Goal: Book appointment/travel/reservation

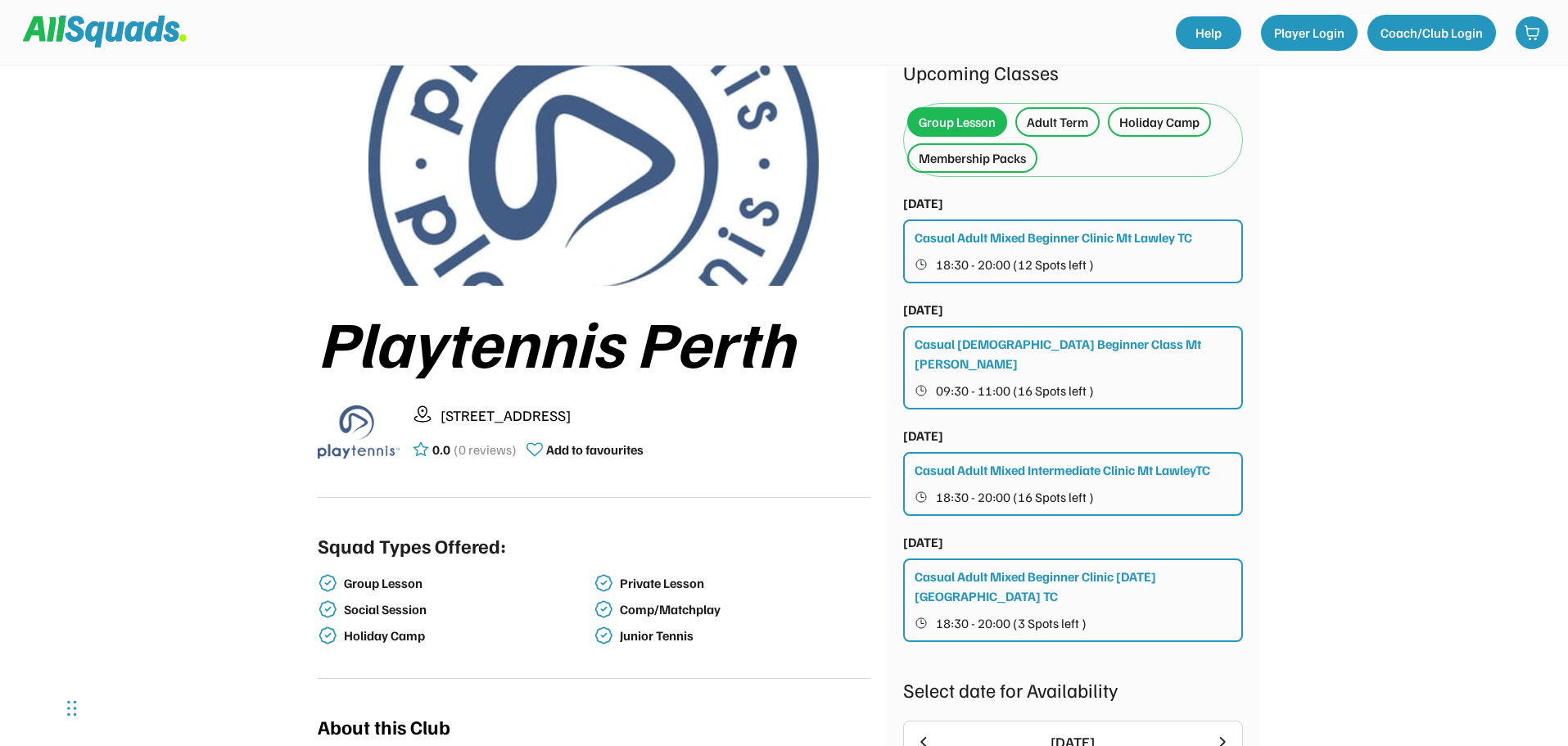
scroll to position [82, 0]
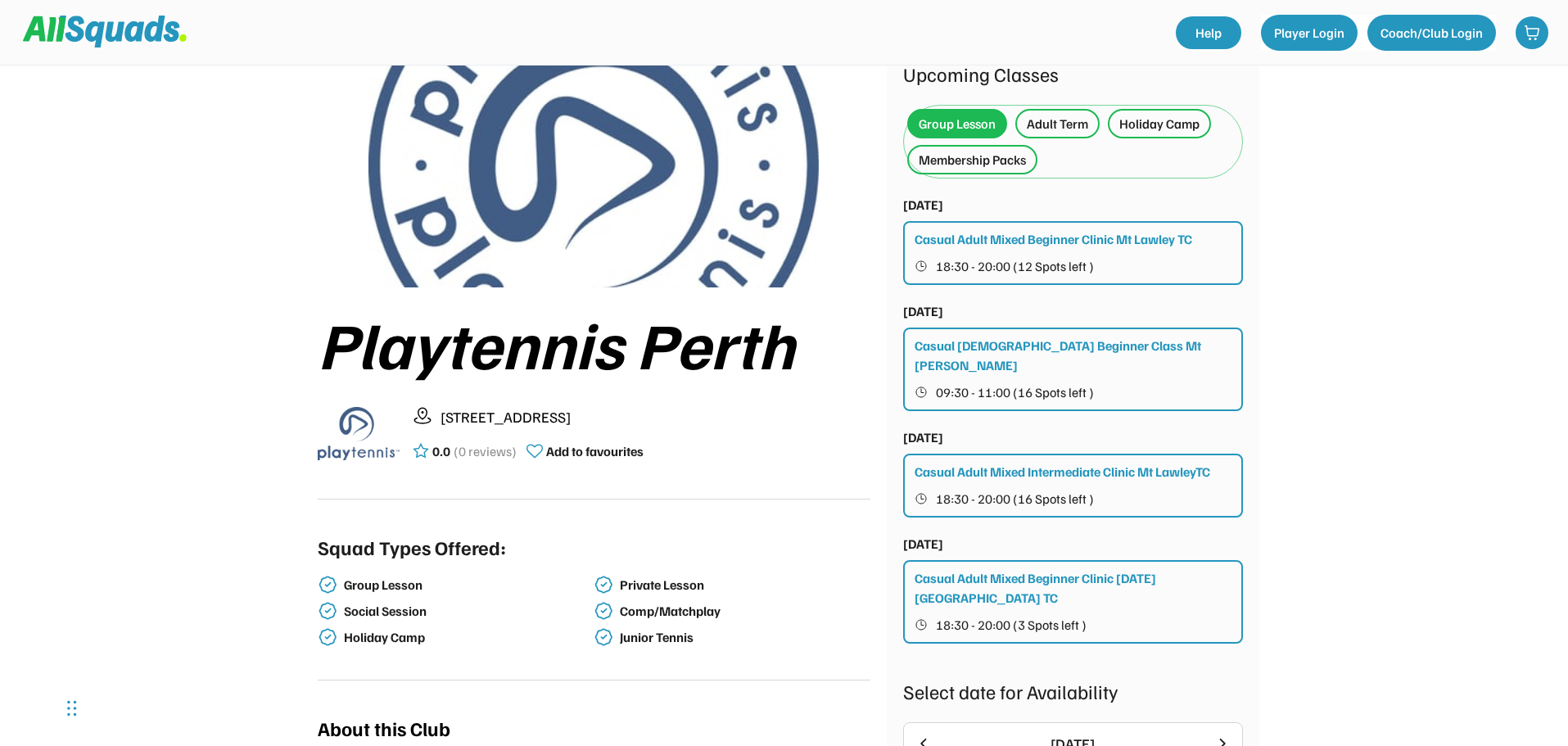
click at [1032, 263] on span "18:30 - 20:00 (12 Spots left )" at bounding box center [1014, 266] width 158 height 13
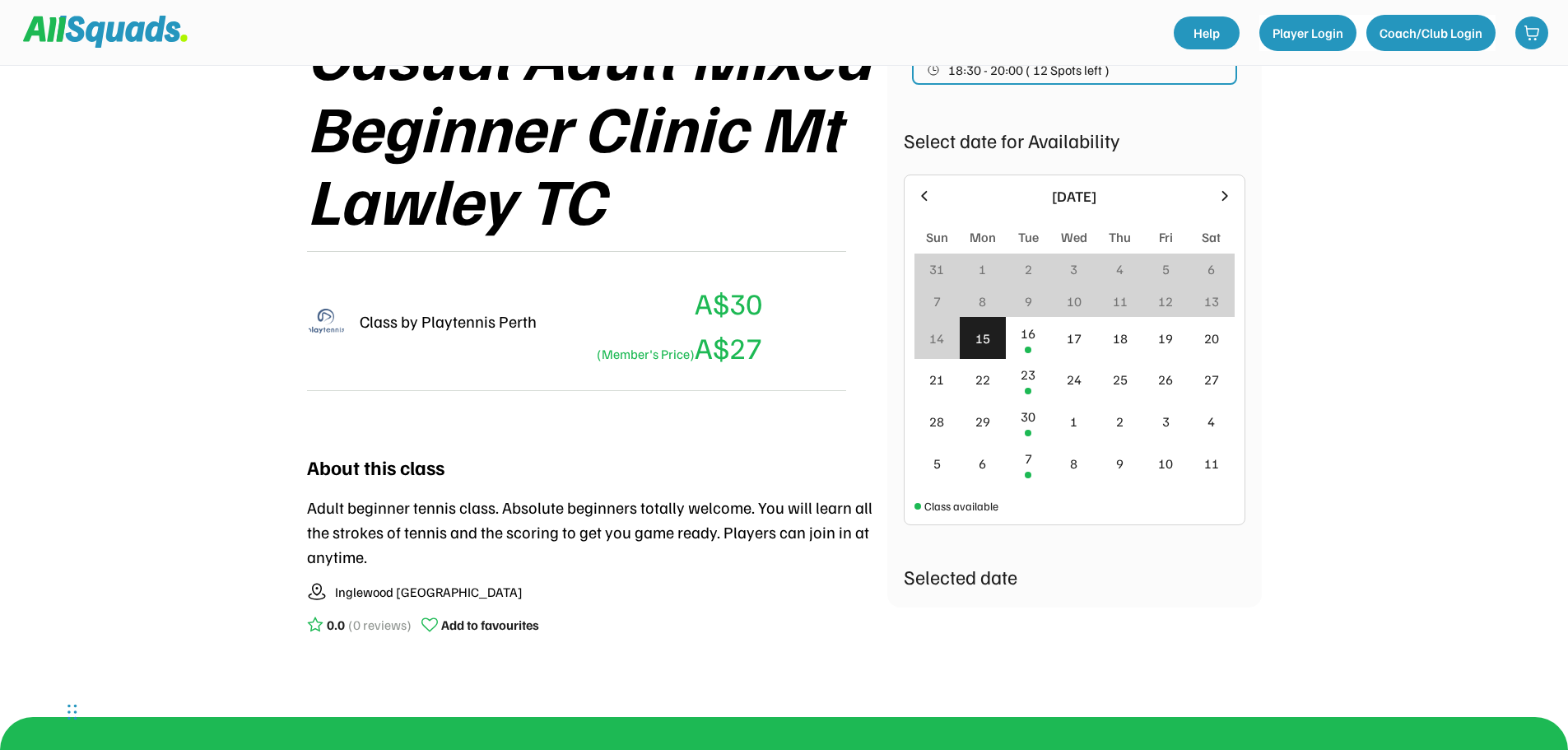
scroll to position [272, 0]
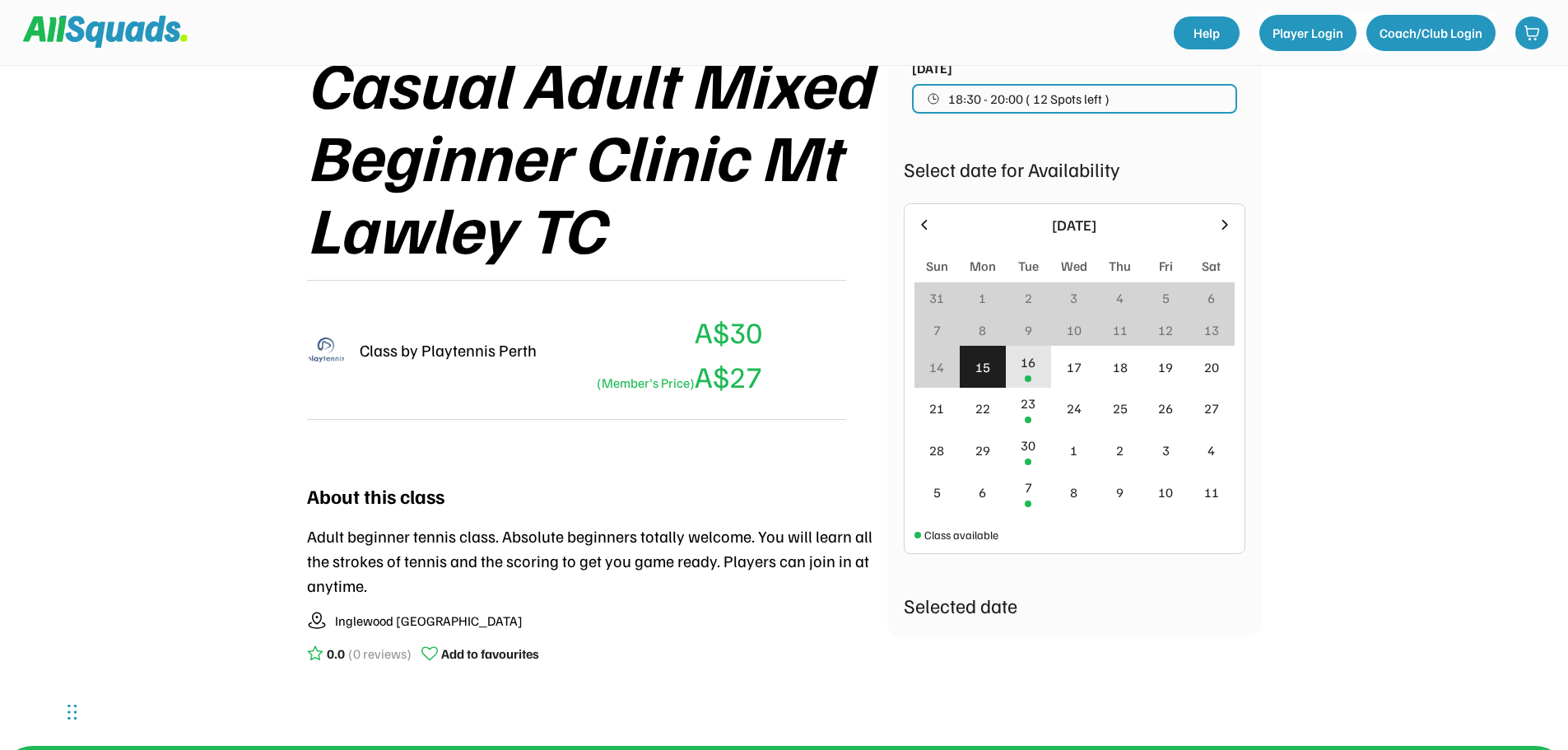
click at [1015, 368] on div "16" at bounding box center [1028, 367] width 46 height 42
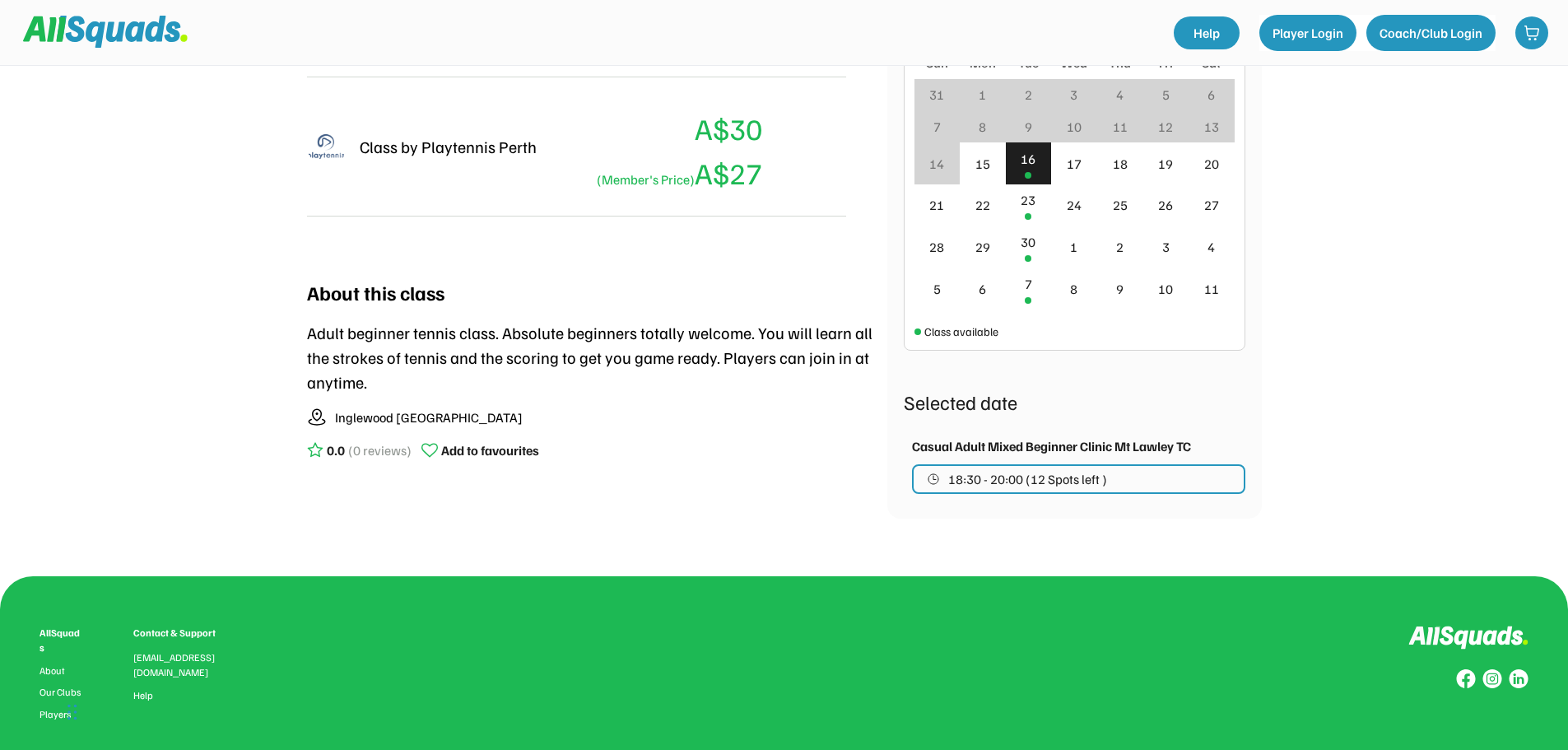
scroll to position [519, 0]
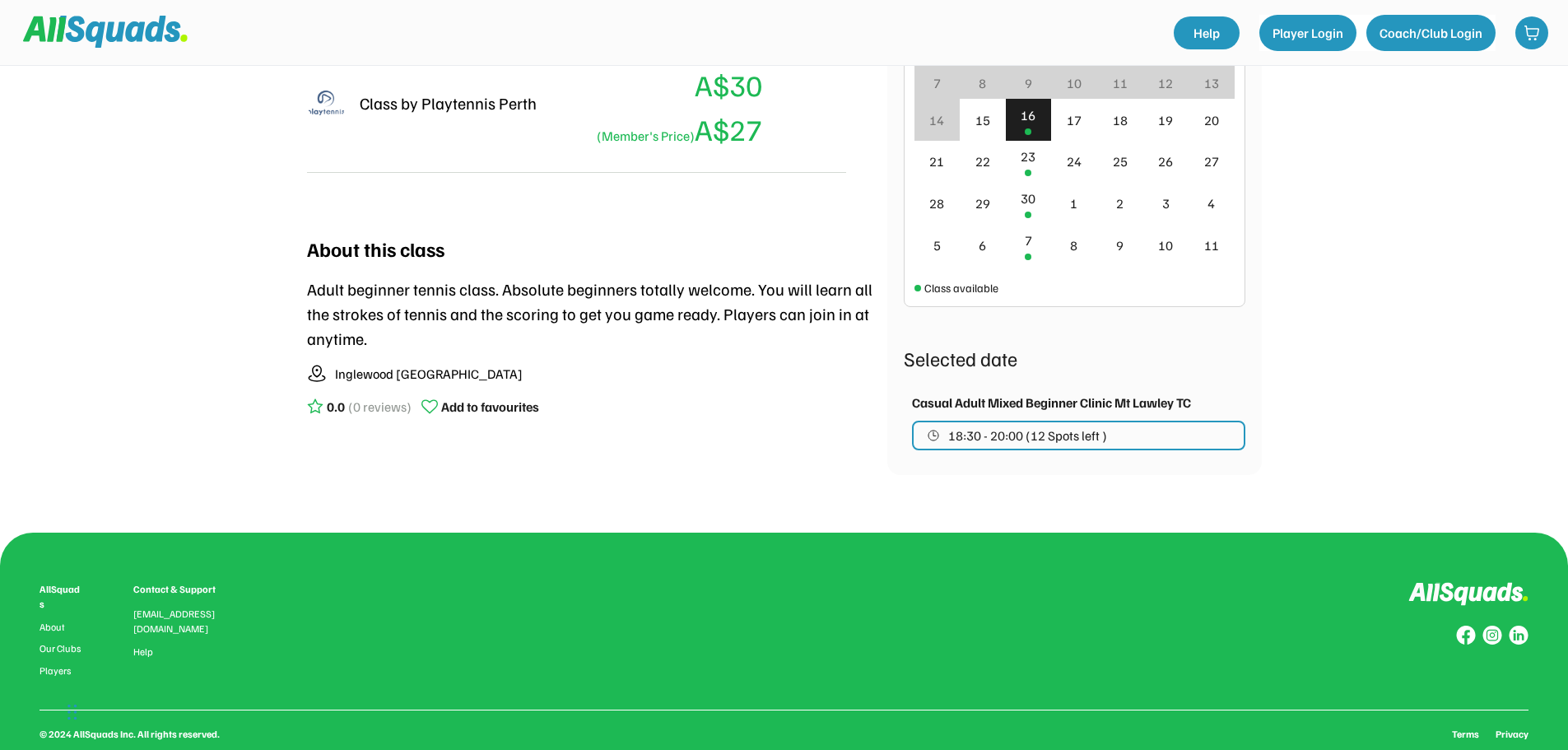
click at [1041, 440] on span "18:30 - 20:00 (12 Spots left )" at bounding box center [1027, 436] width 159 height 13
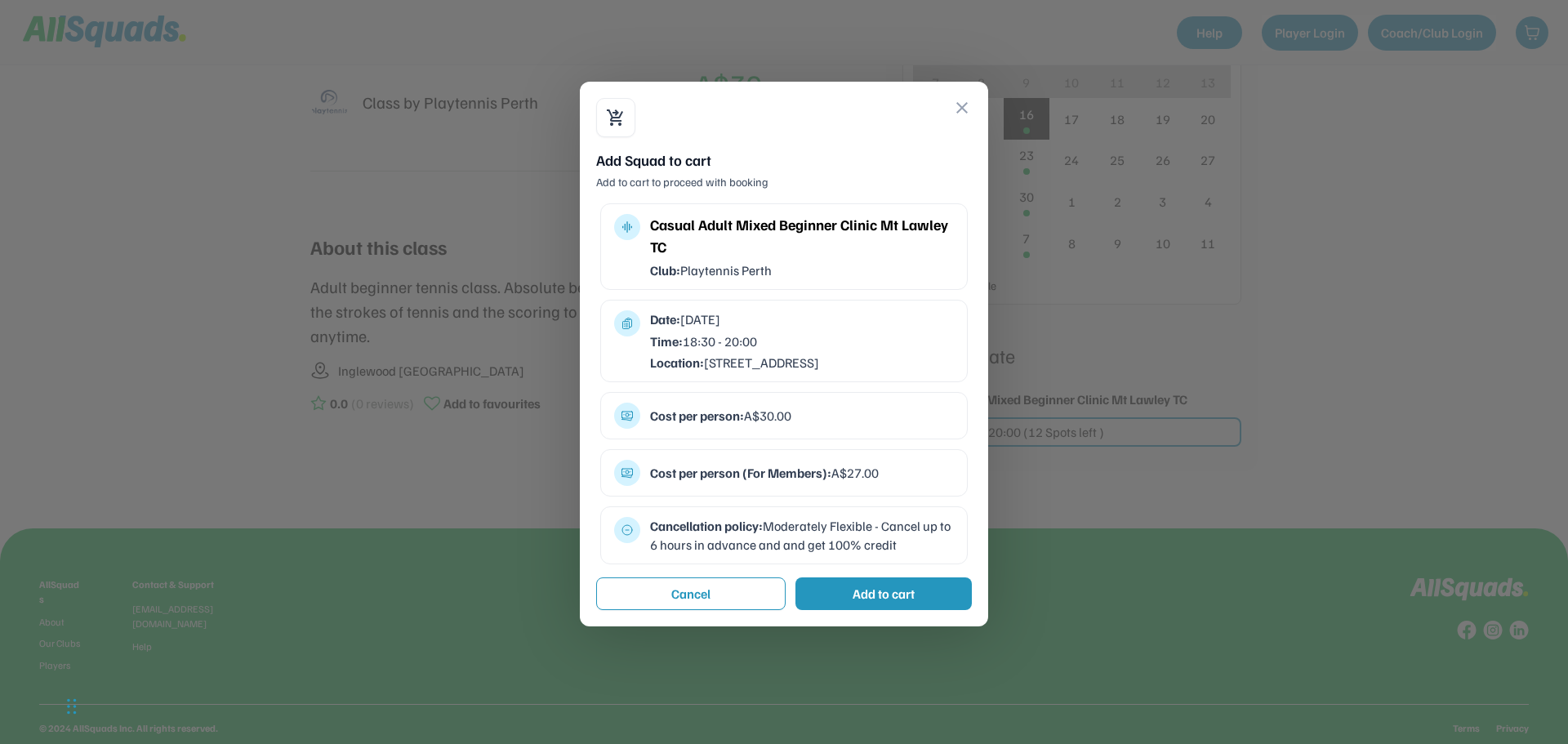
click at [974, 105] on div "shopping_cart_checkout close Add Squad to cart Add to cart to proceed with book…" at bounding box center [784, 354] width 408 height 544
click at [950, 114] on div "shopping_cart_checkout close" at bounding box center [784, 118] width 375 height 40
click at [958, 108] on button "close" at bounding box center [962, 108] width 20 height 20
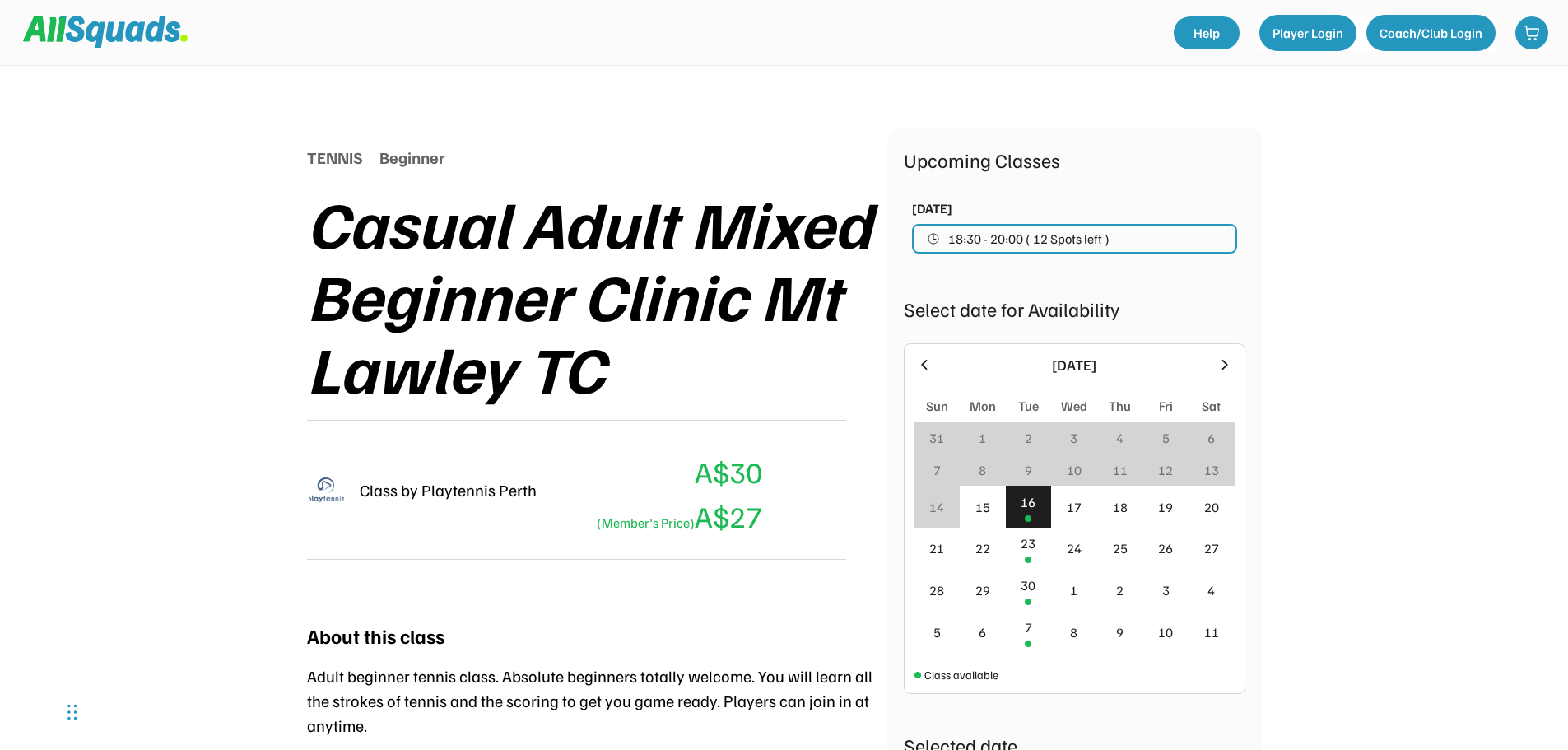
scroll to position [107, 0]
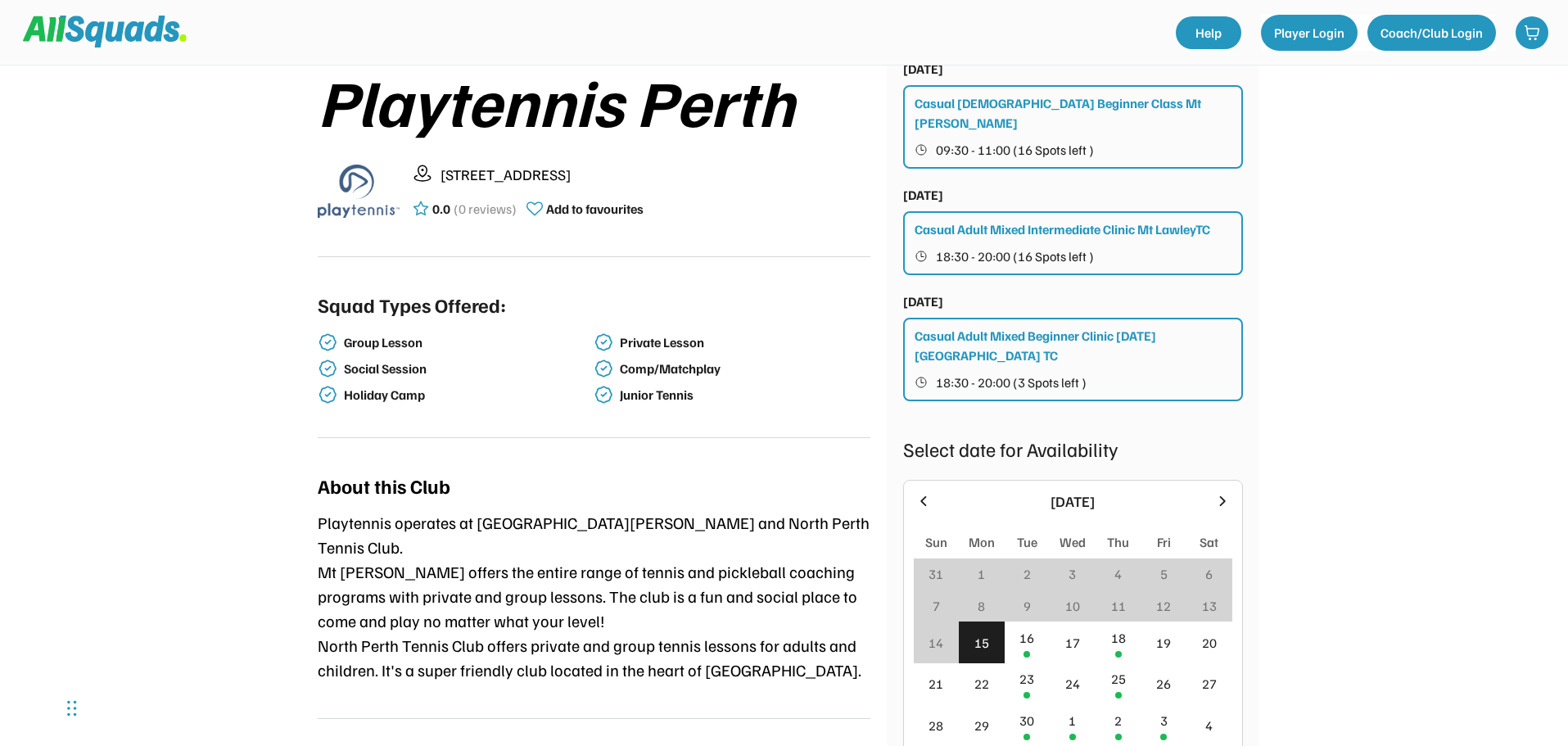
scroll to position [164, 0]
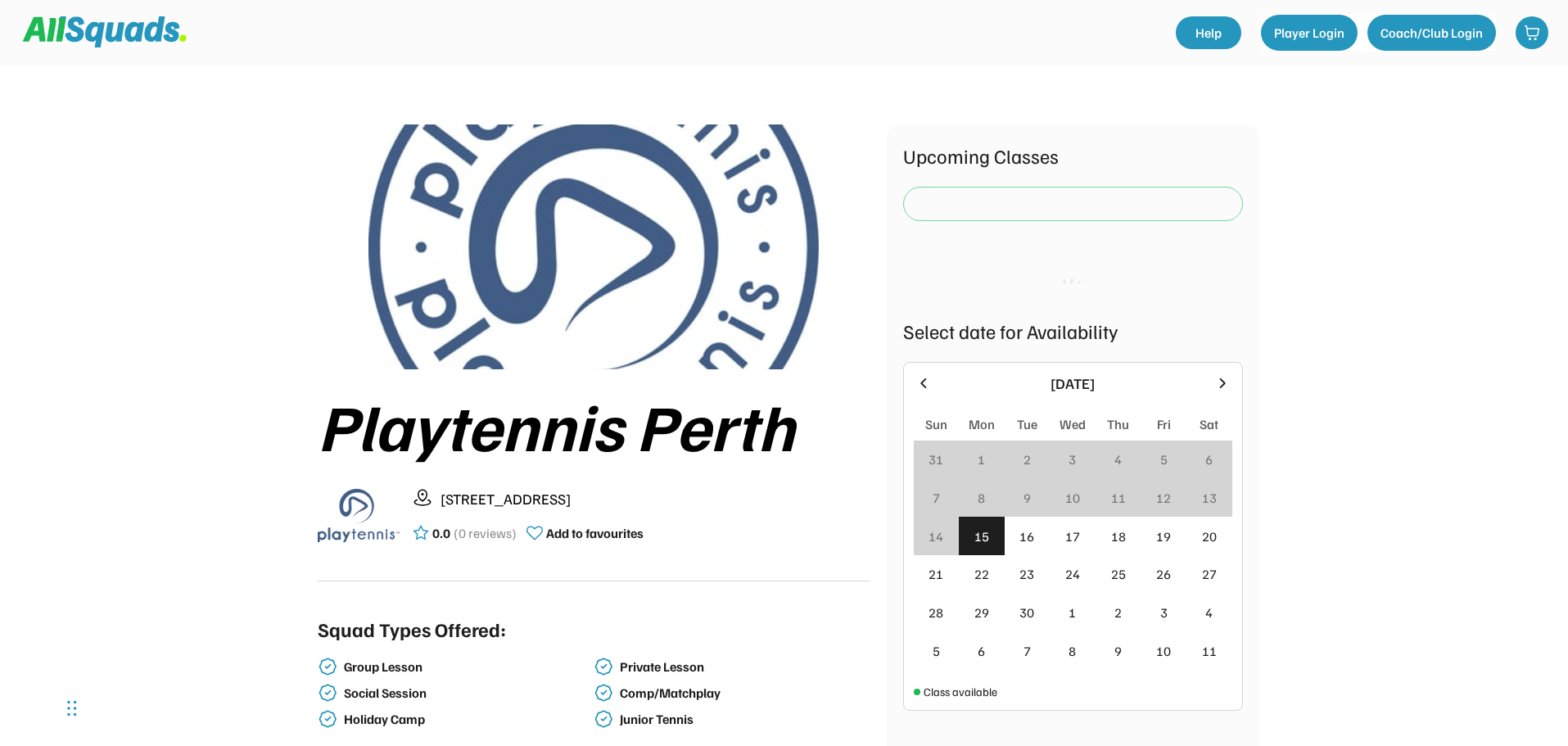
click at [982, 541] on div "15" at bounding box center [982, 537] width 15 height 20
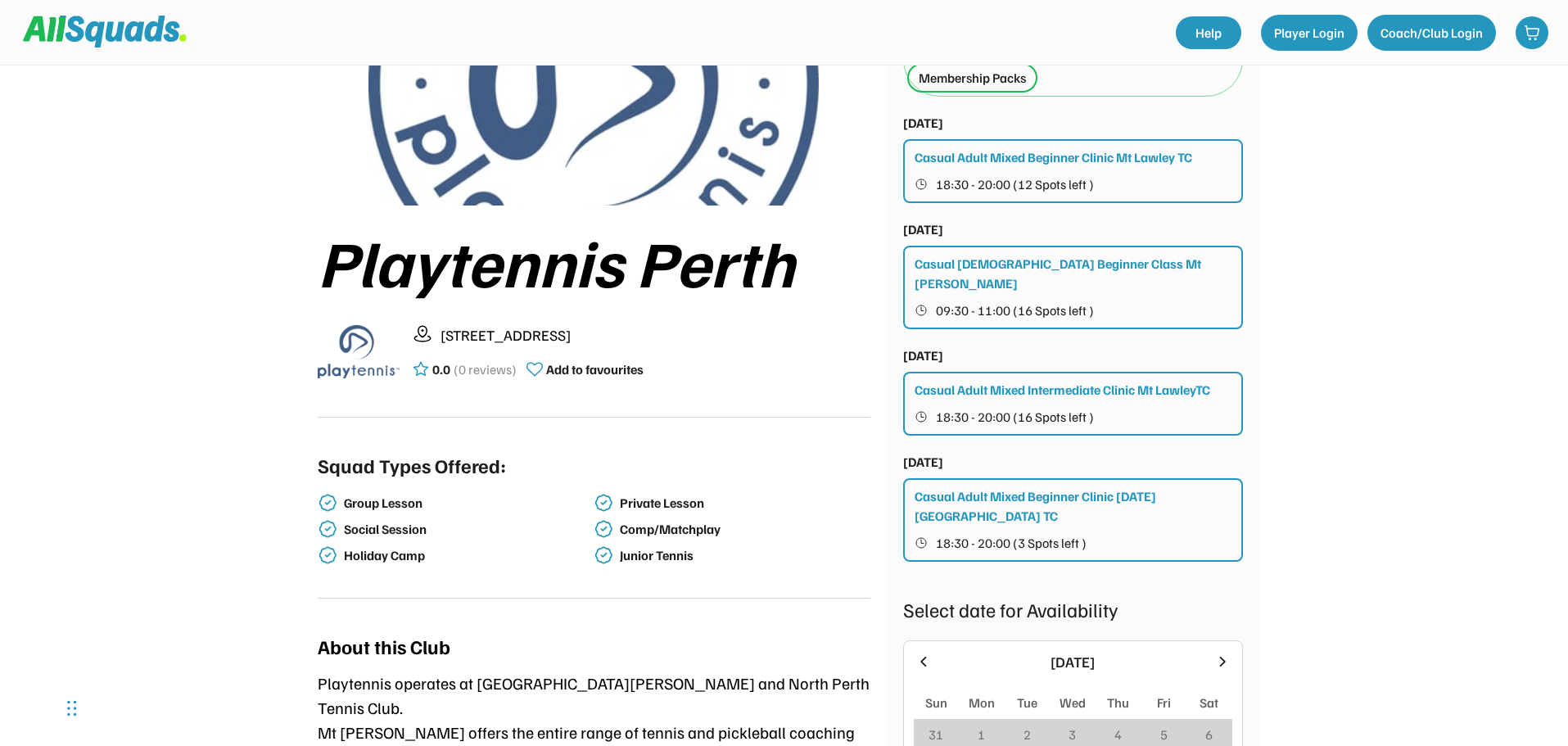
scroll to position [491, 0]
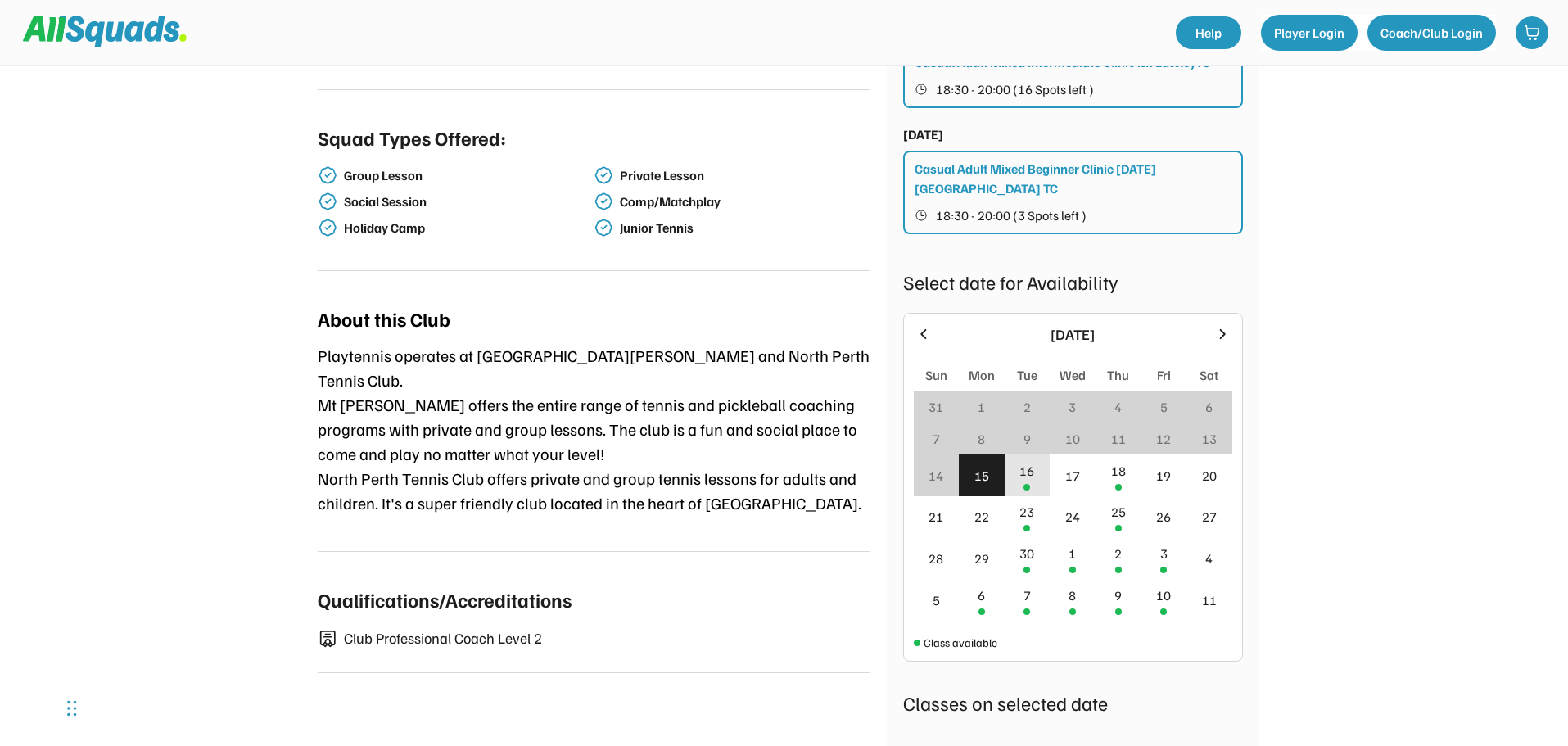
click at [1025, 484] on div at bounding box center [1026, 487] width 7 height 7
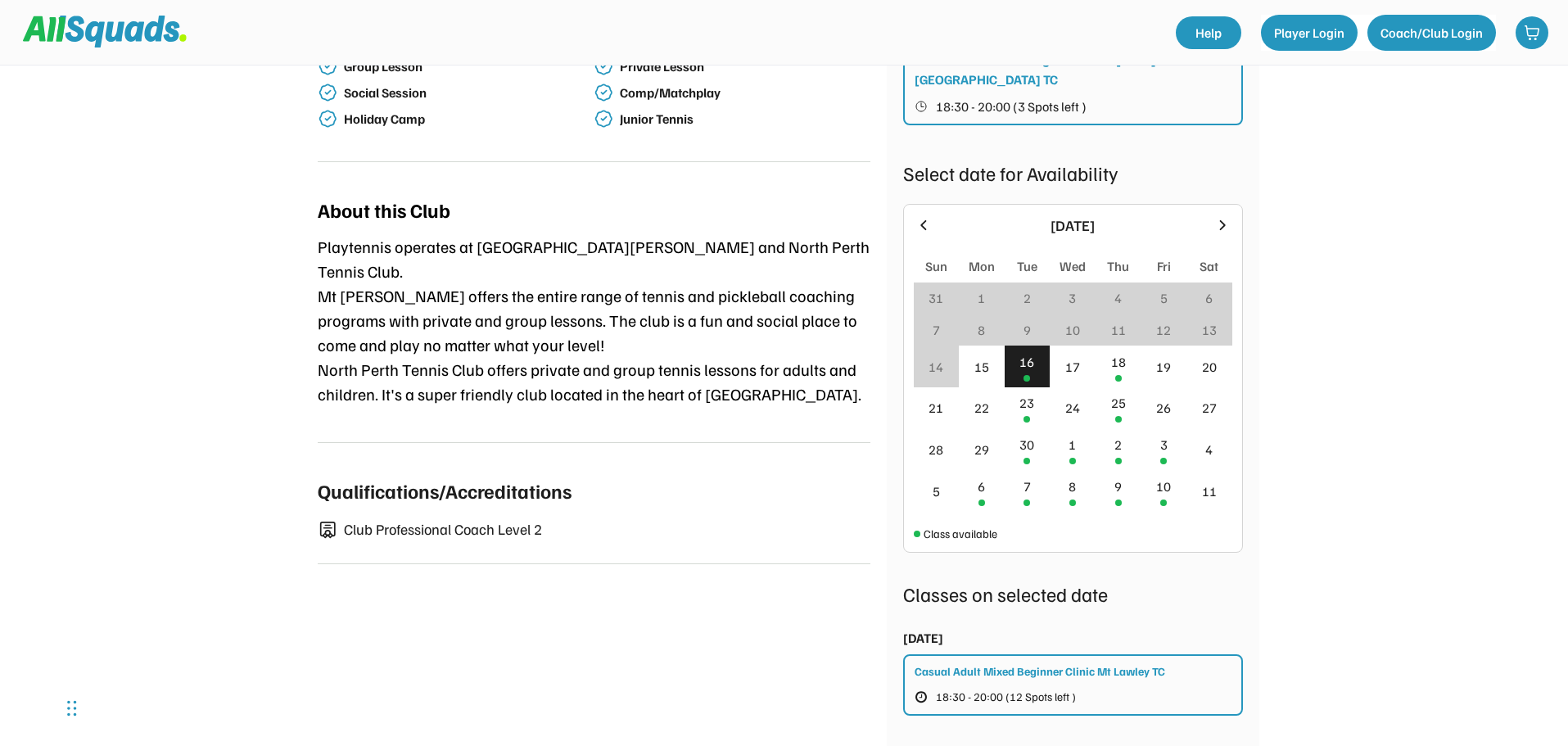
scroll to position [573, 0]
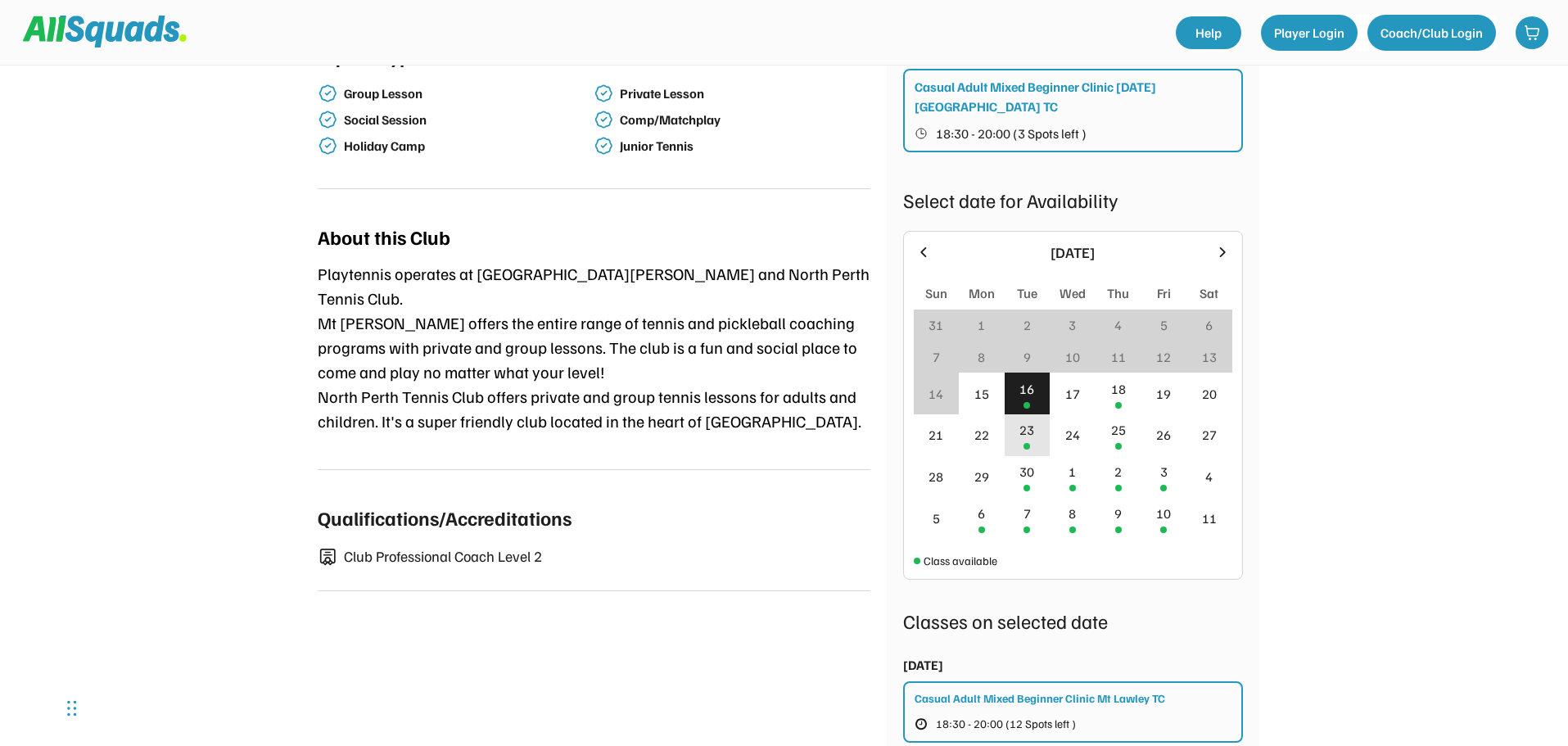
click at [1039, 431] on div "23" at bounding box center [1027, 435] width 45 height 41
click at [1035, 457] on div "30" at bounding box center [1027, 476] width 45 height 41
click at [1039, 380] on div "16" at bounding box center [1027, 393] width 45 height 41
click at [1120, 390] on div "18" at bounding box center [1118, 393] width 45 height 41
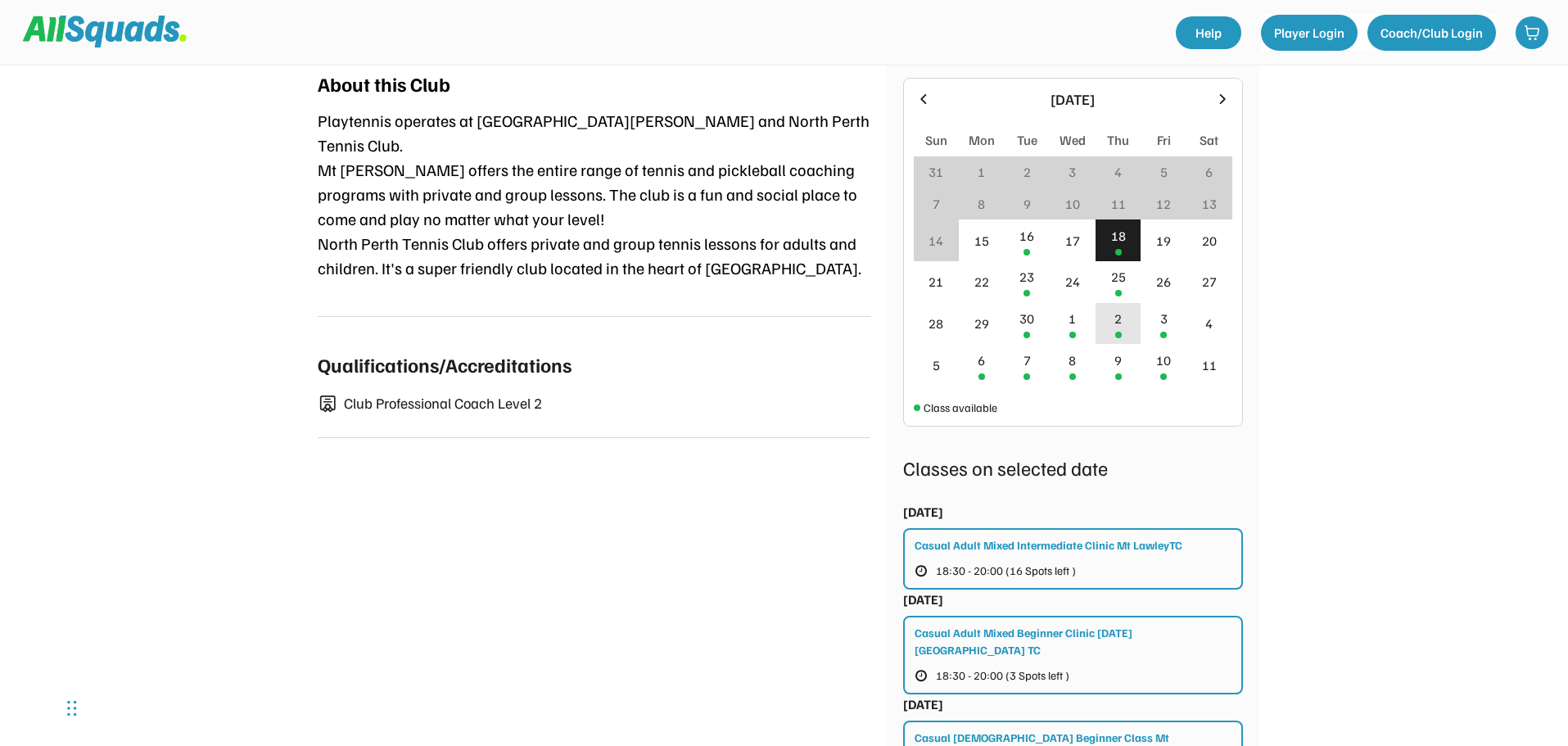
scroll to position [737, 0]
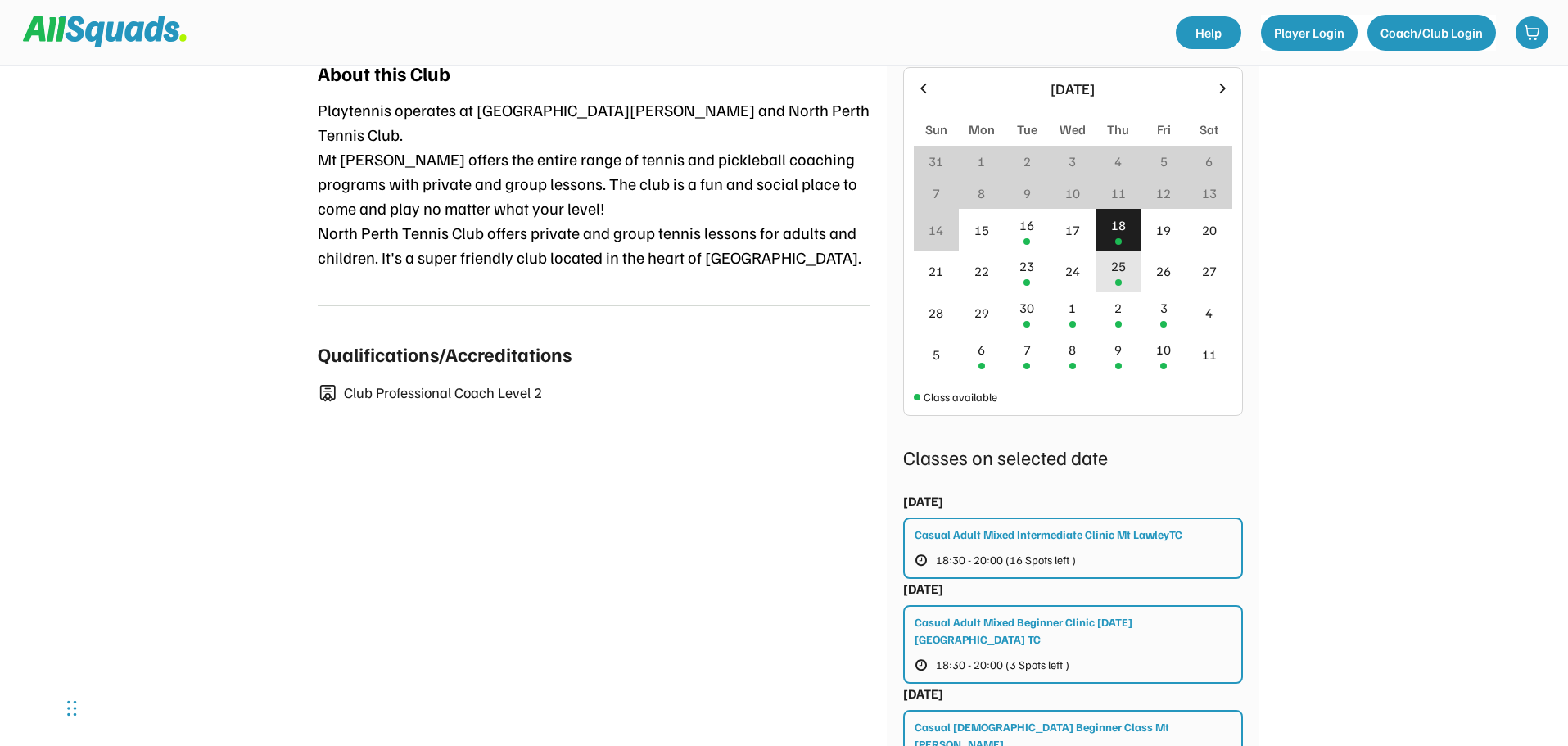
click at [1105, 256] on div "25" at bounding box center [1118, 271] width 45 height 41
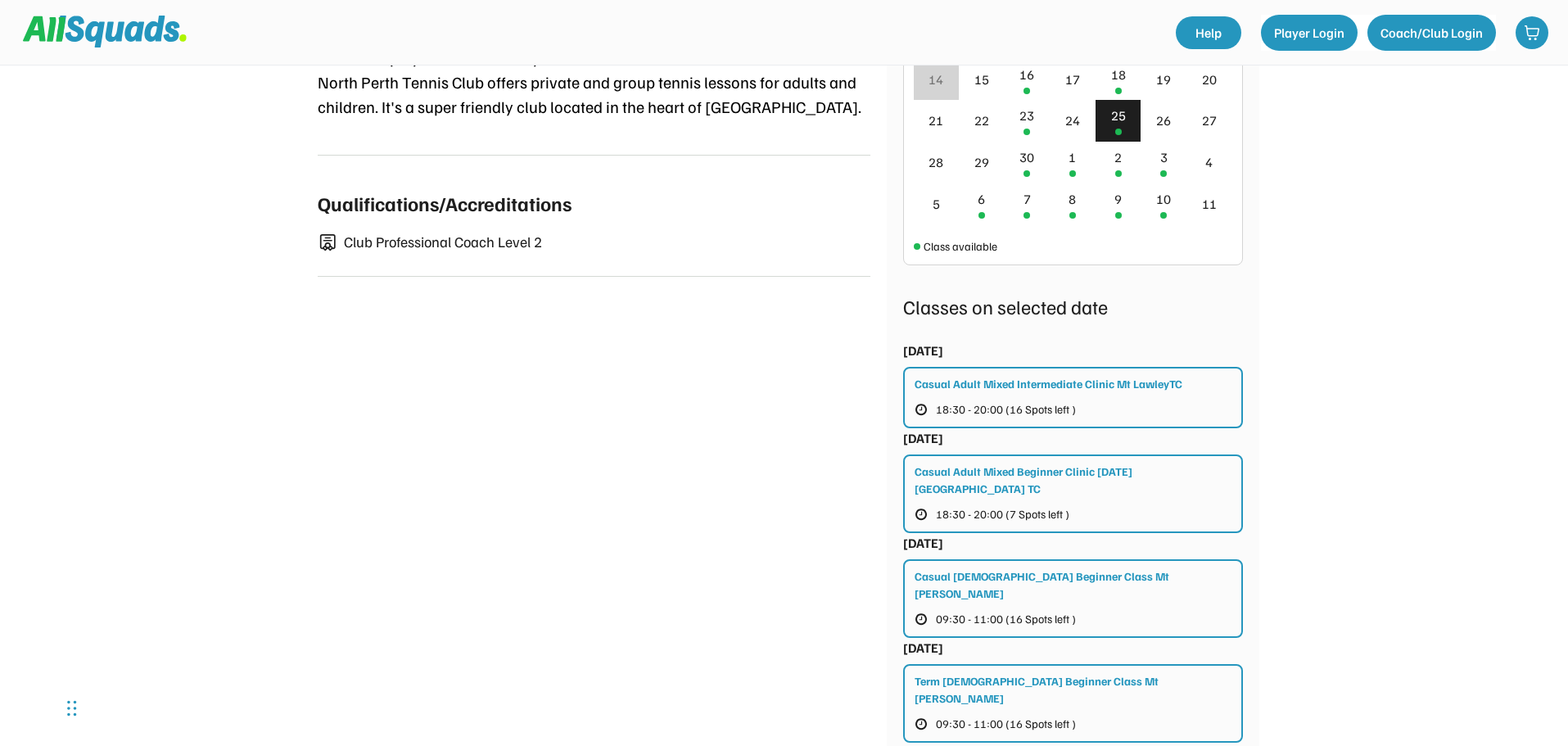
scroll to position [573, 0]
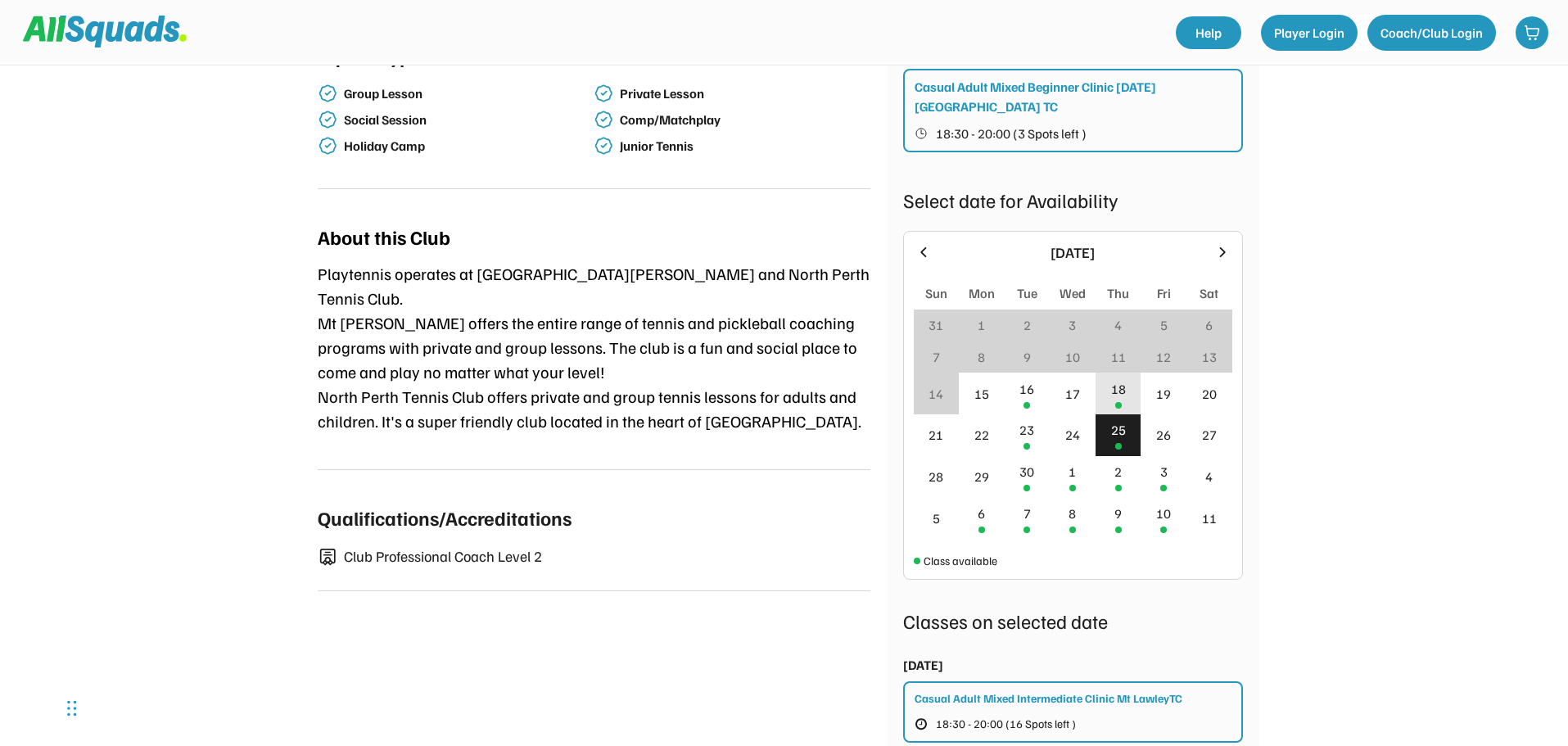
click at [1116, 379] on div "18" at bounding box center [1118, 389] width 15 height 20
click at [1040, 375] on div "16" at bounding box center [1027, 393] width 45 height 41
click at [1040, 418] on div "23" at bounding box center [1027, 435] width 45 height 41
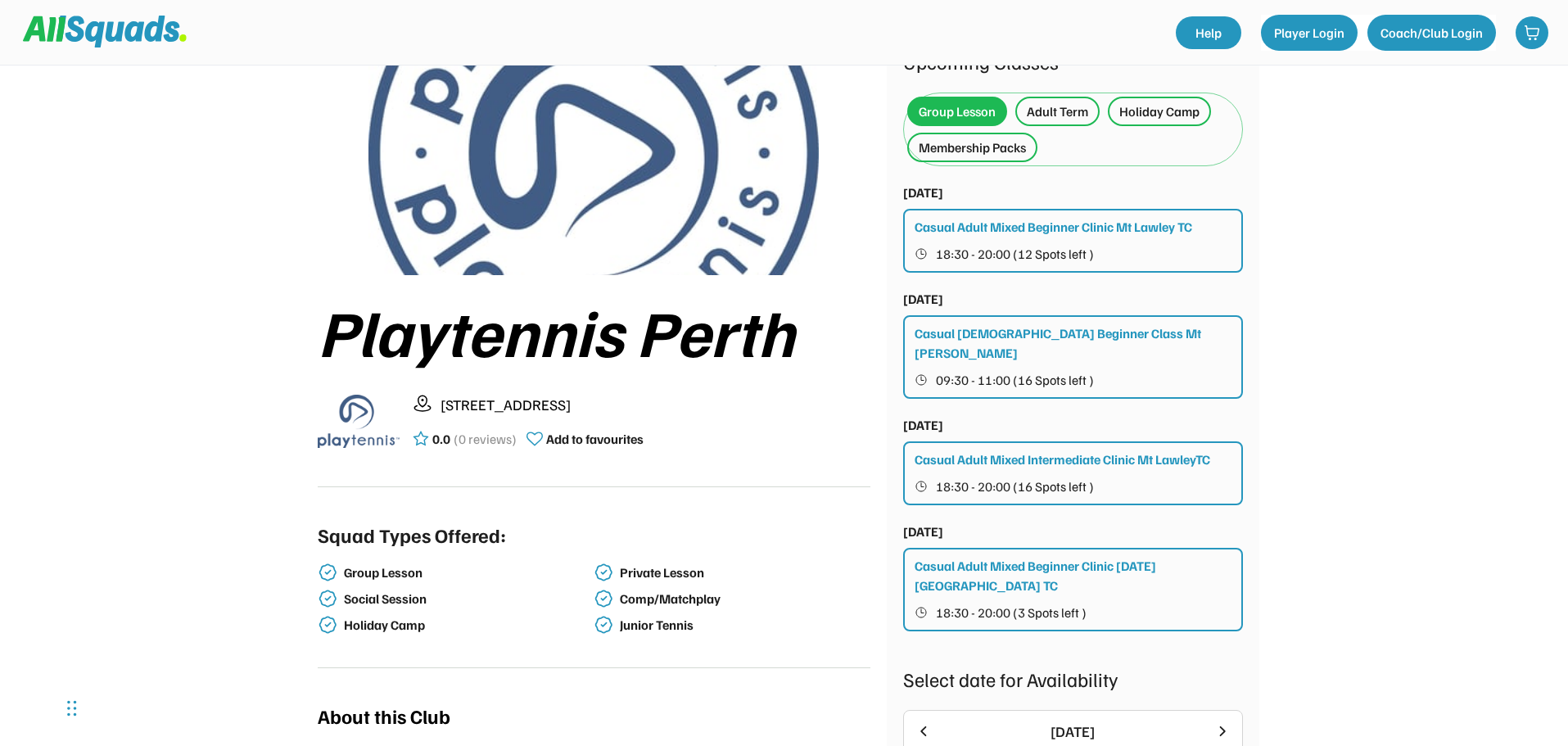
scroll to position [0, 0]
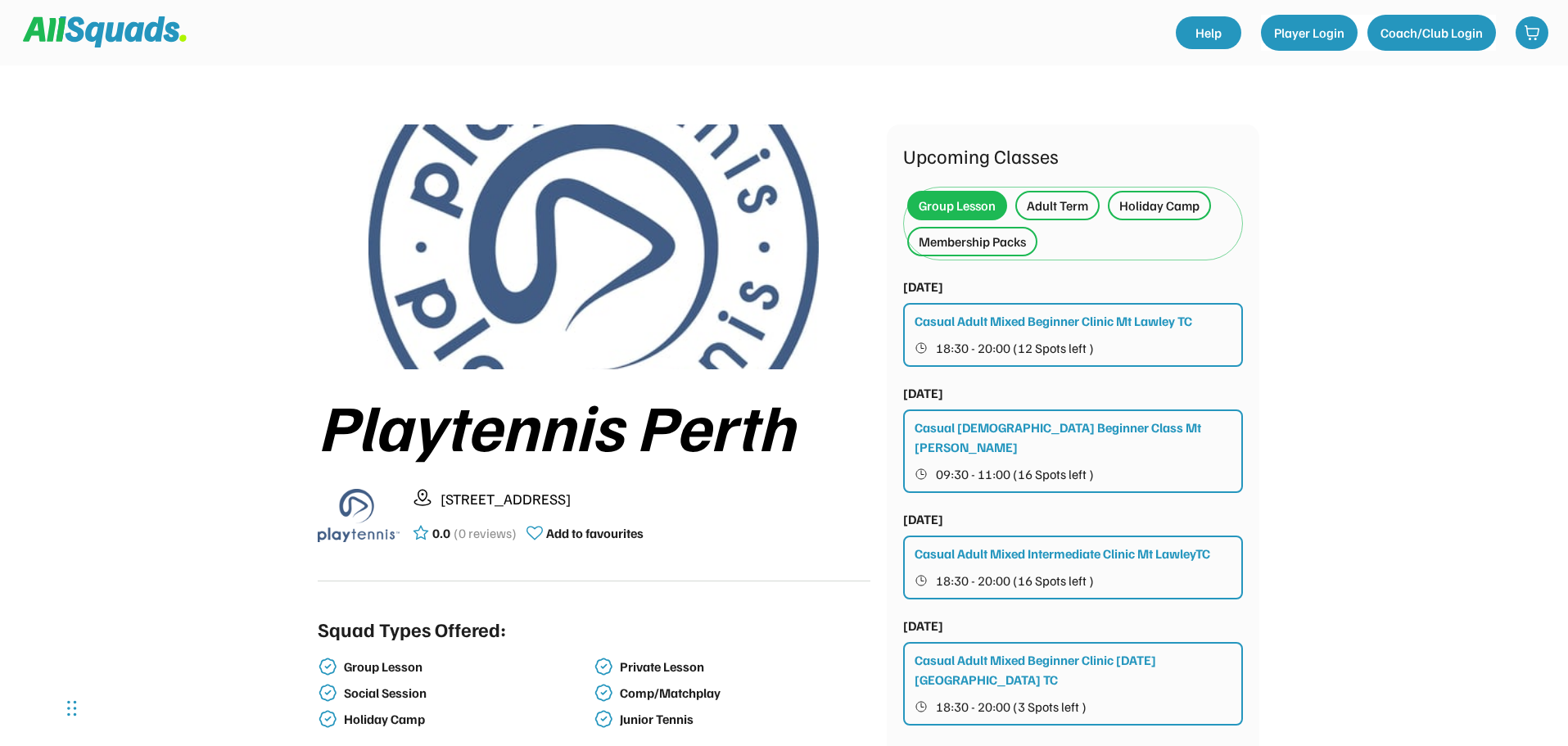
click at [1054, 207] on div "Adult Term" at bounding box center [1057, 206] width 61 height 20
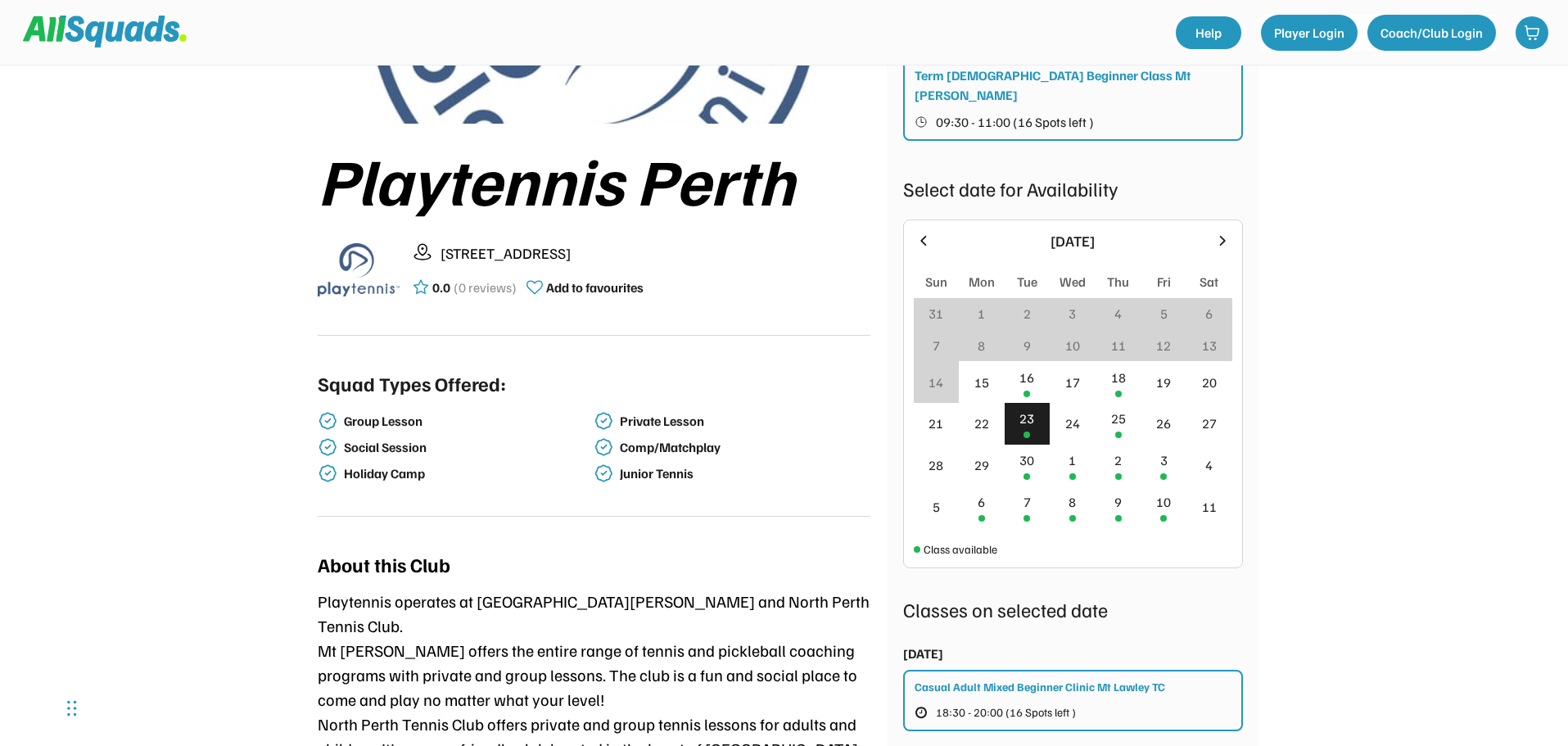
scroll to position [164, 0]
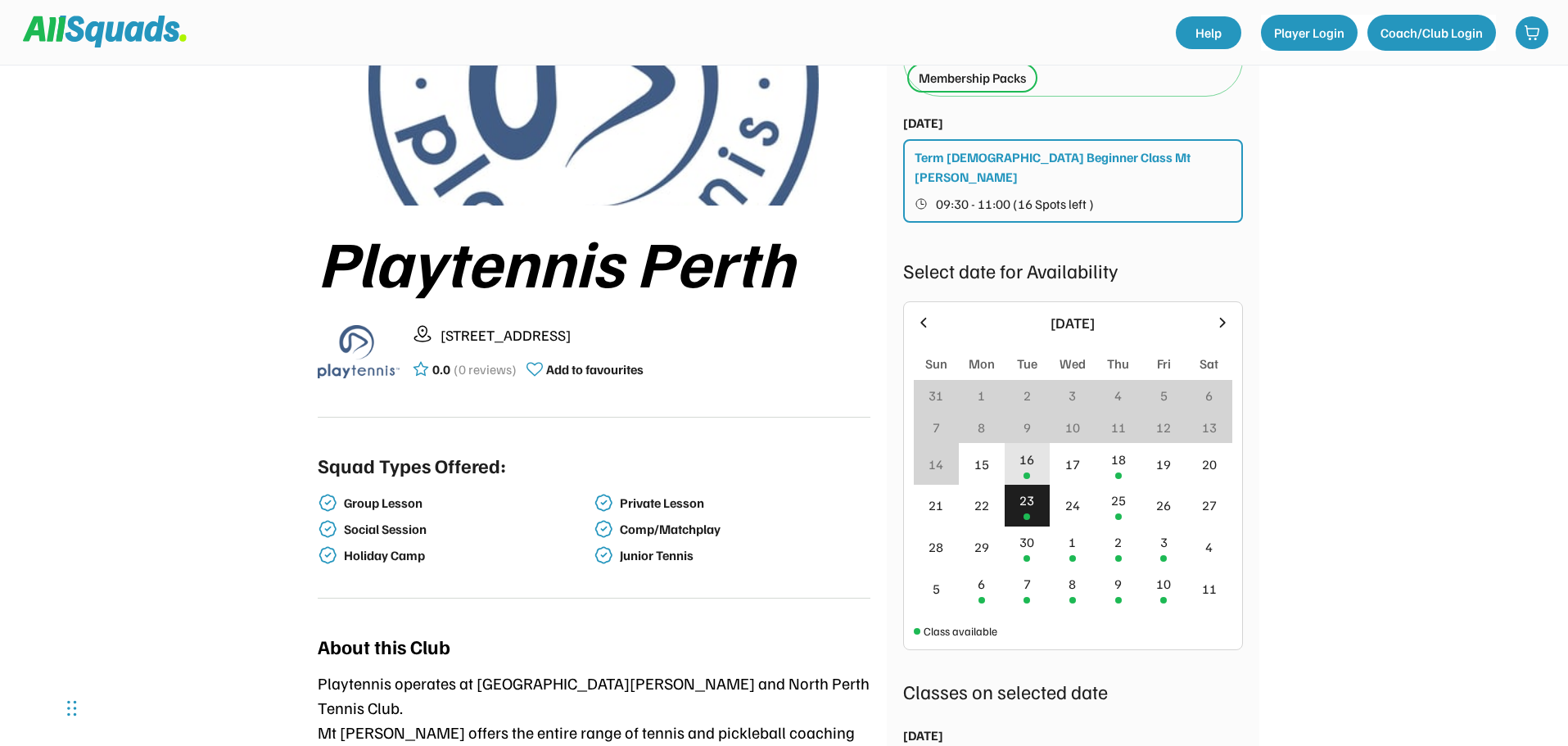
click at [1033, 450] on div "16" at bounding box center [1027, 464] width 45 height 41
click at [1017, 198] on span "09:30 - 11:00 (16 Spots left )" at bounding box center [1014, 204] width 158 height 13
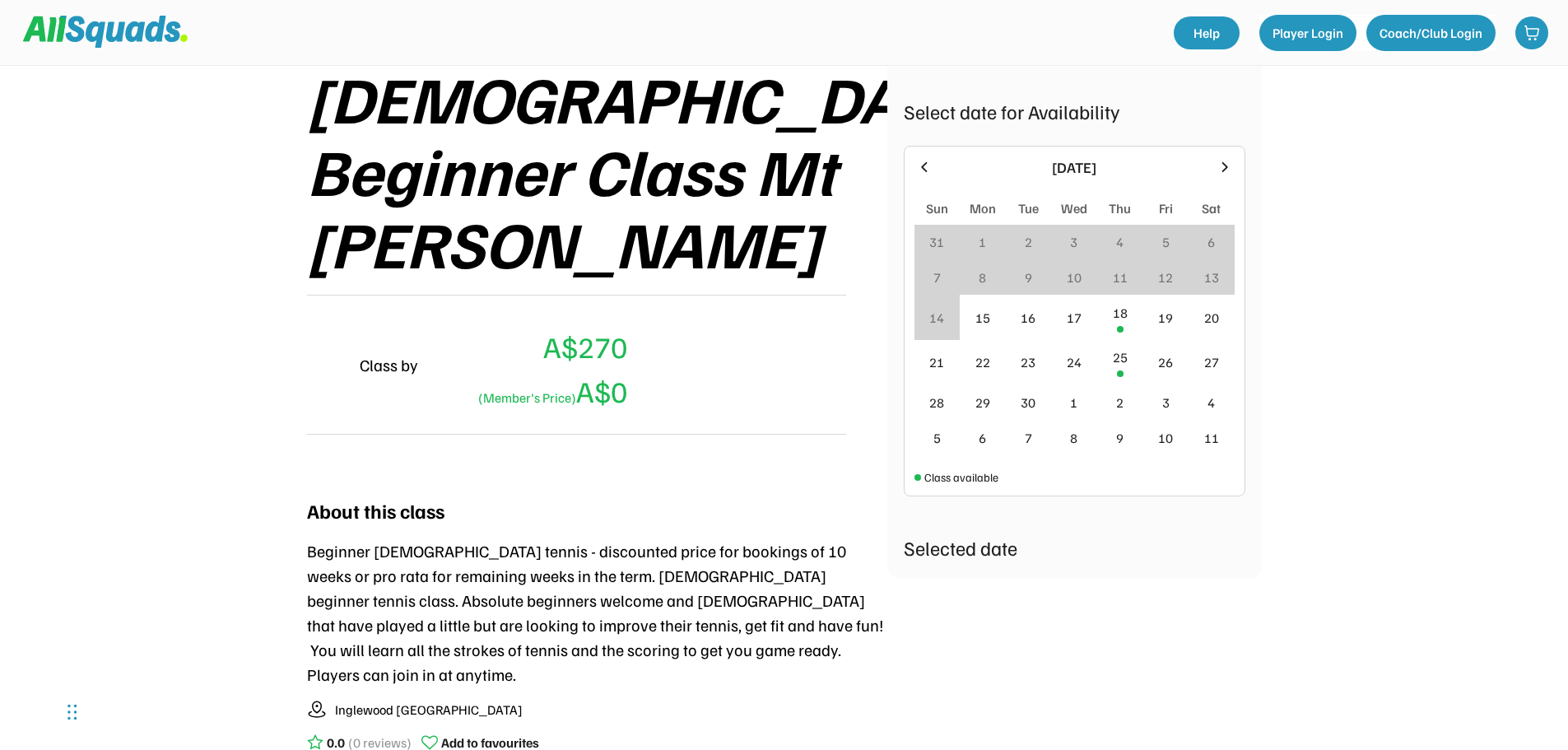
scroll to position [354, 0]
